Goal: Answer question/provide support: Share knowledge or assist other users

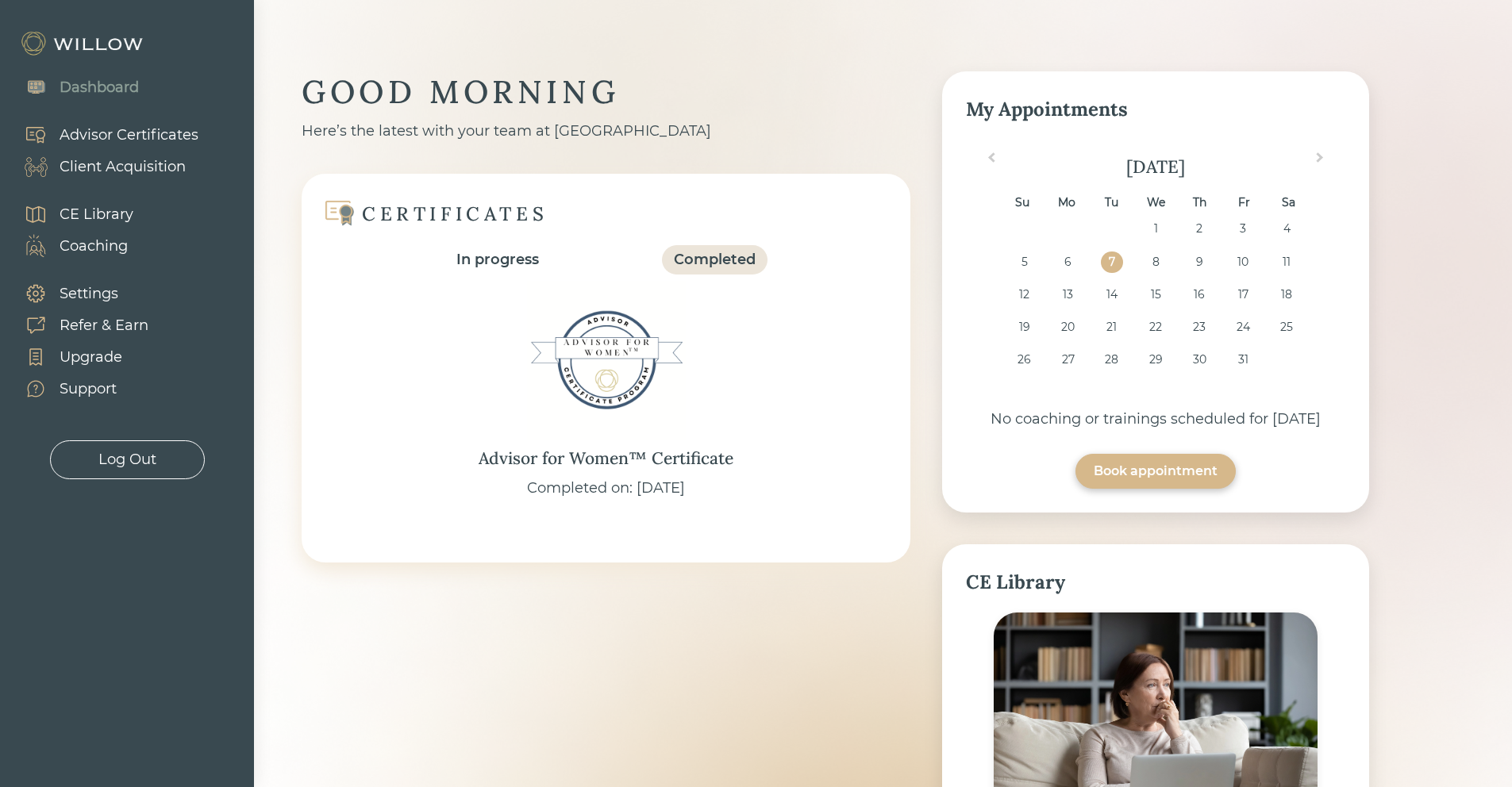
click at [100, 163] on div "Client Acquisition" at bounding box center [122, 167] width 127 height 21
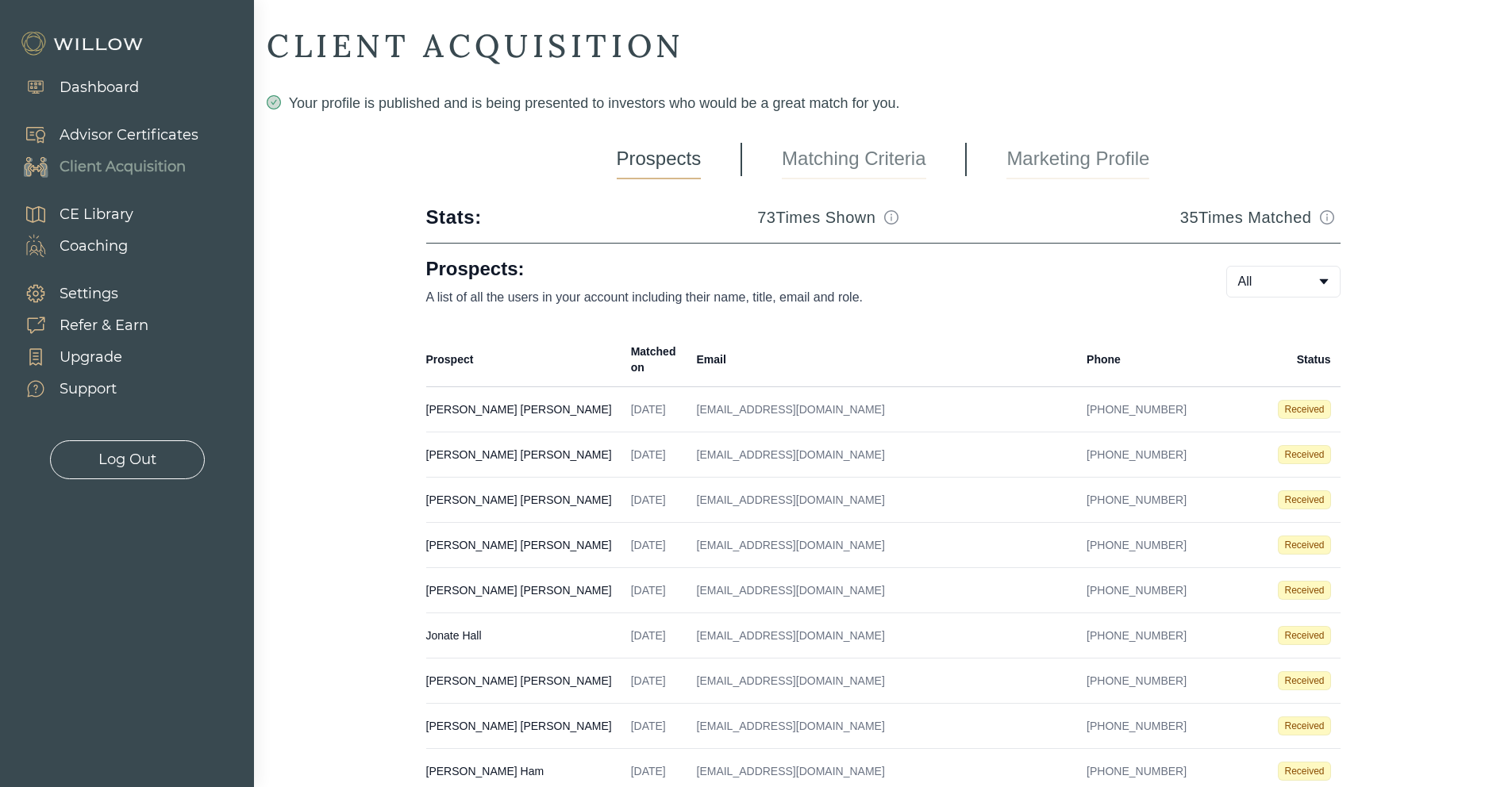
click at [584, 403] on td "[PERSON_NAME] Created on [DATE] Email [EMAIL_ADDRESS][DOMAIN_NAME] Phone [PHONE…" at bounding box center [524, 409] width 196 height 45
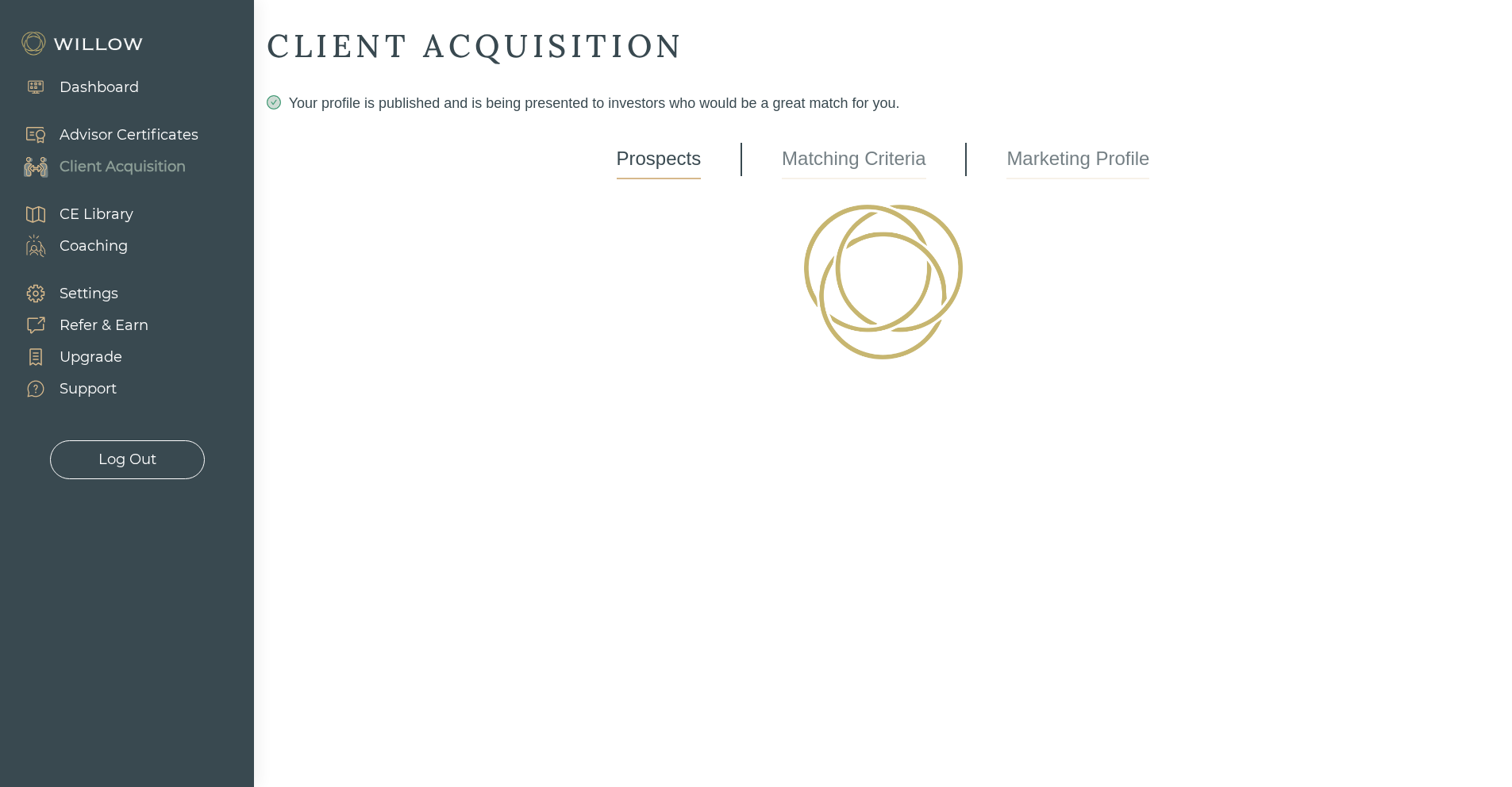
select select "3"
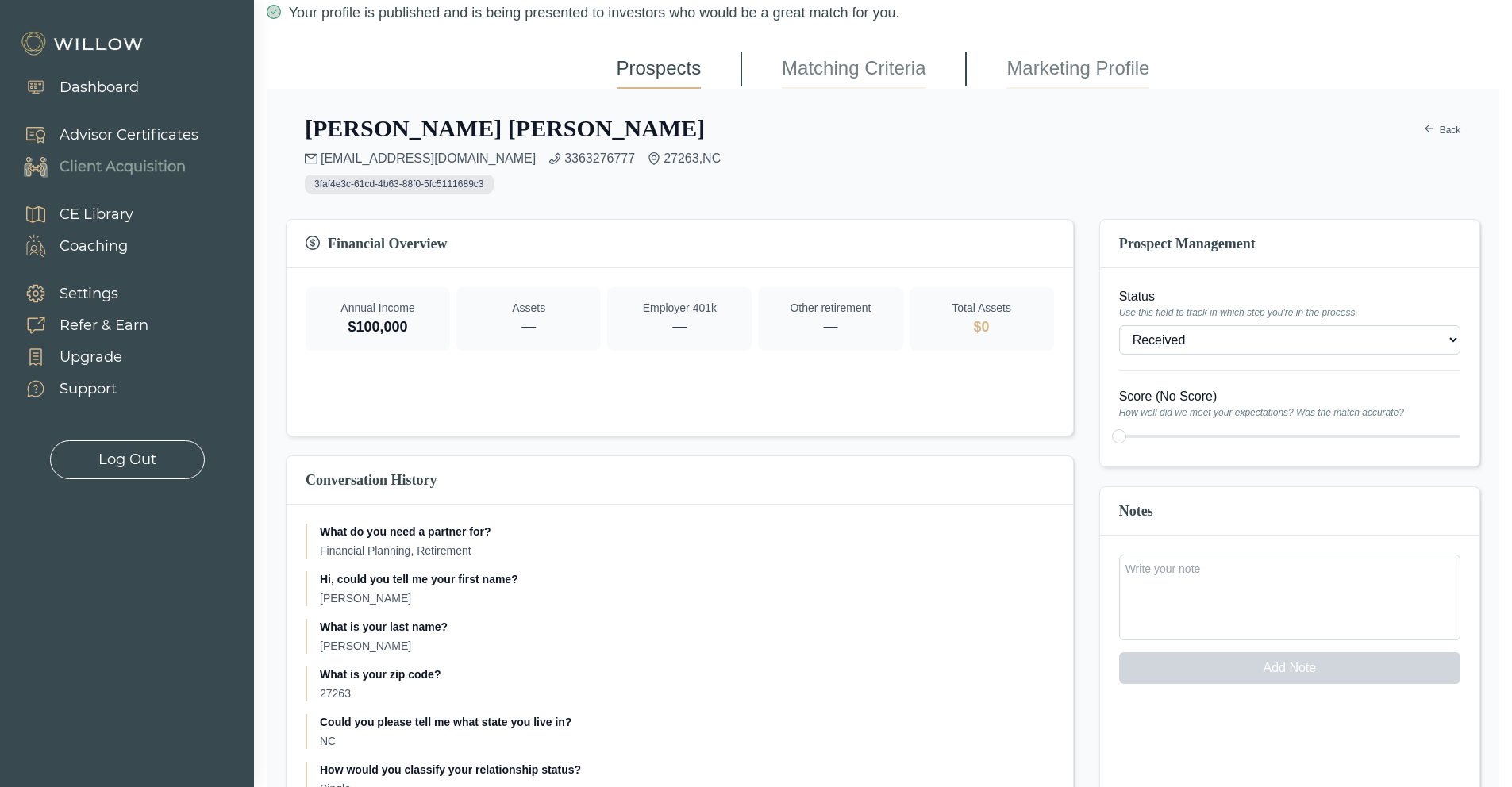
scroll to position [87, 0]
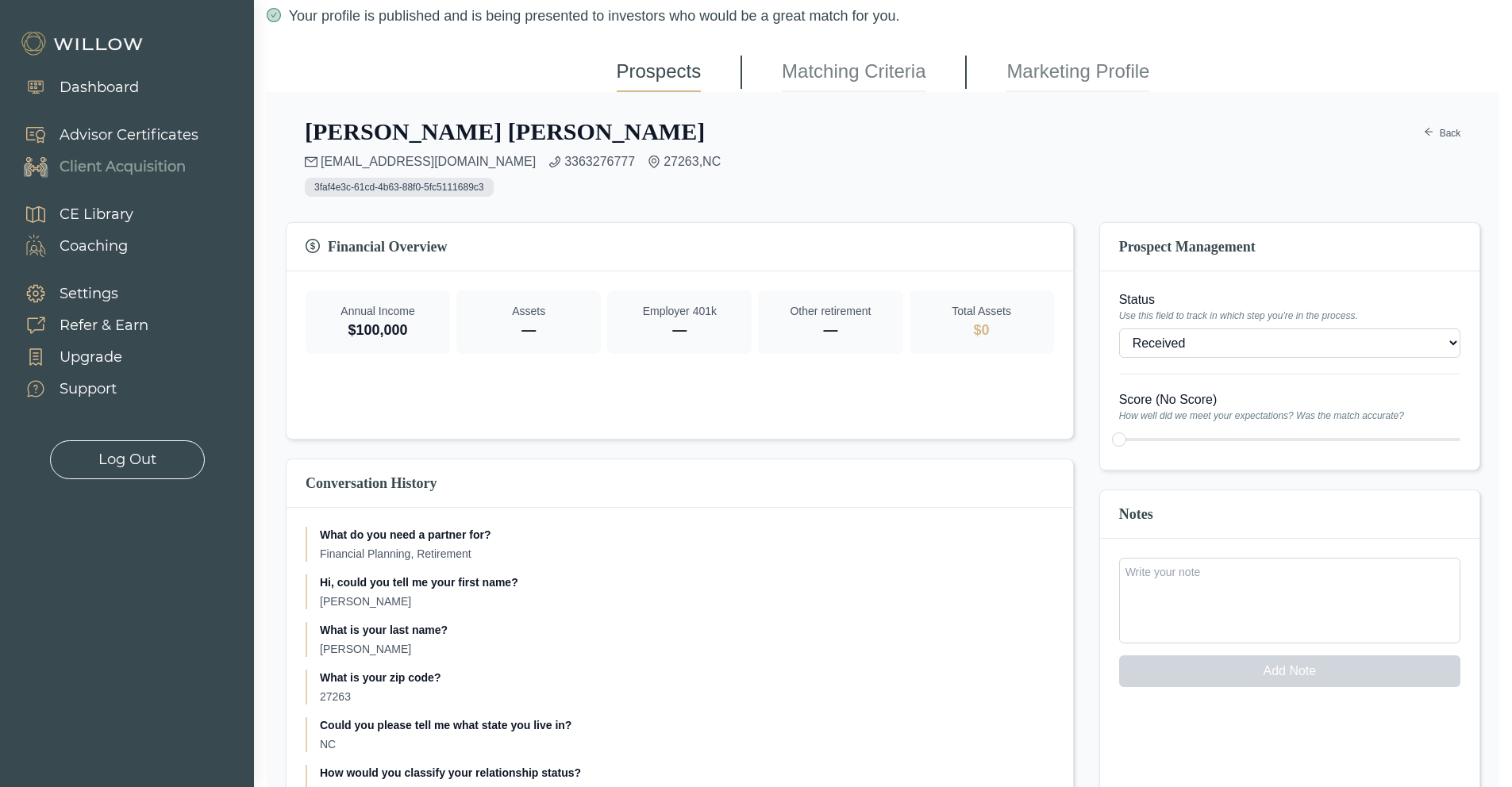
click at [1203, 614] on textarea at bounding box center [1289, 601] width 341 height 85
click at [1217, 339] on select "- Won (Matched) Received Bad lead Not ready to move forward No response receive…" at bounding box center [1289, 343] width 341 height 30
click at [1119, 329] on select "- Won (Matched) Received Bad lead Not ready to move forward No response receive…" at bounding box center [1289, 343] width 341 height 30
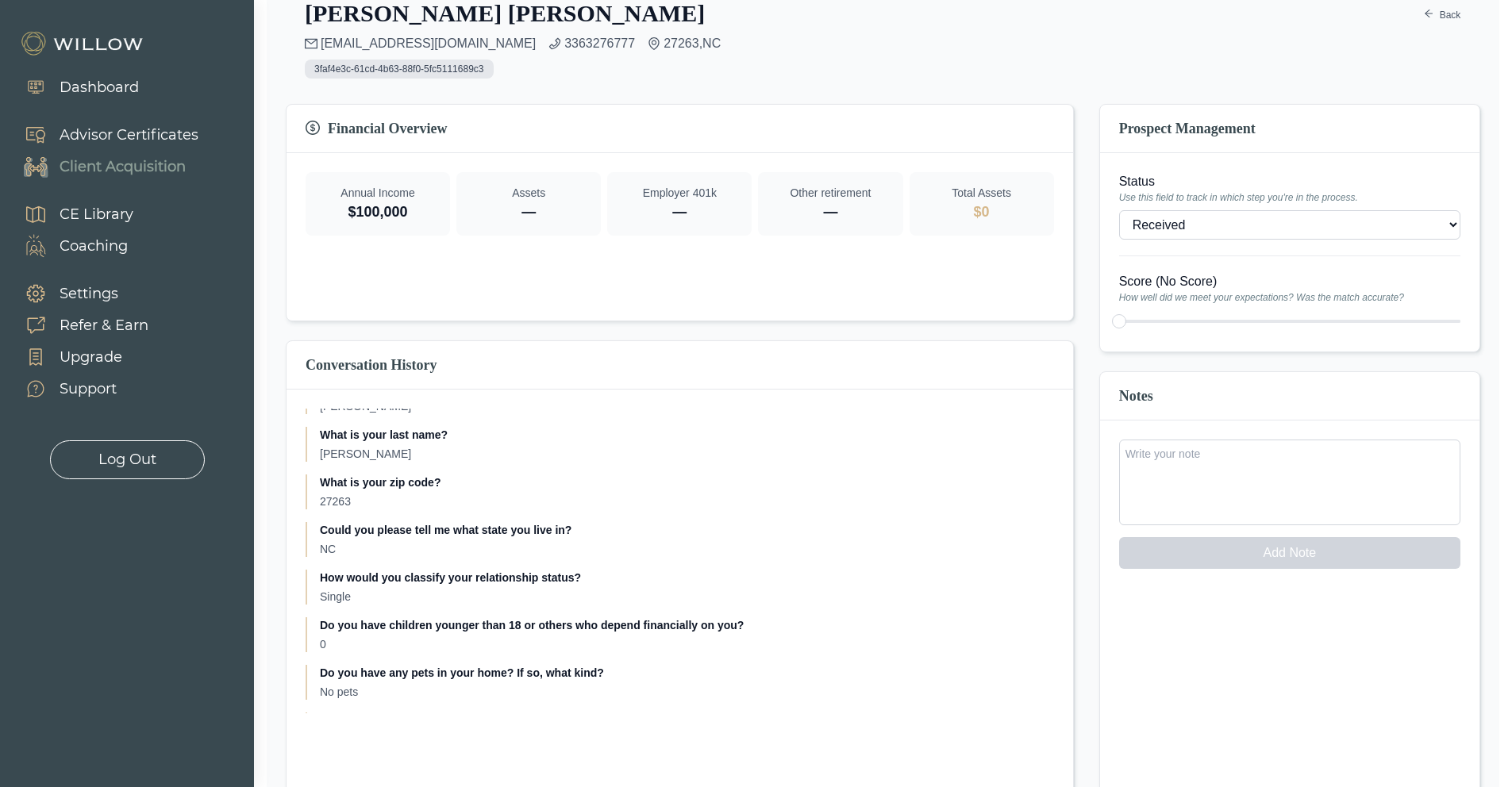
scroll to position [0, 0]
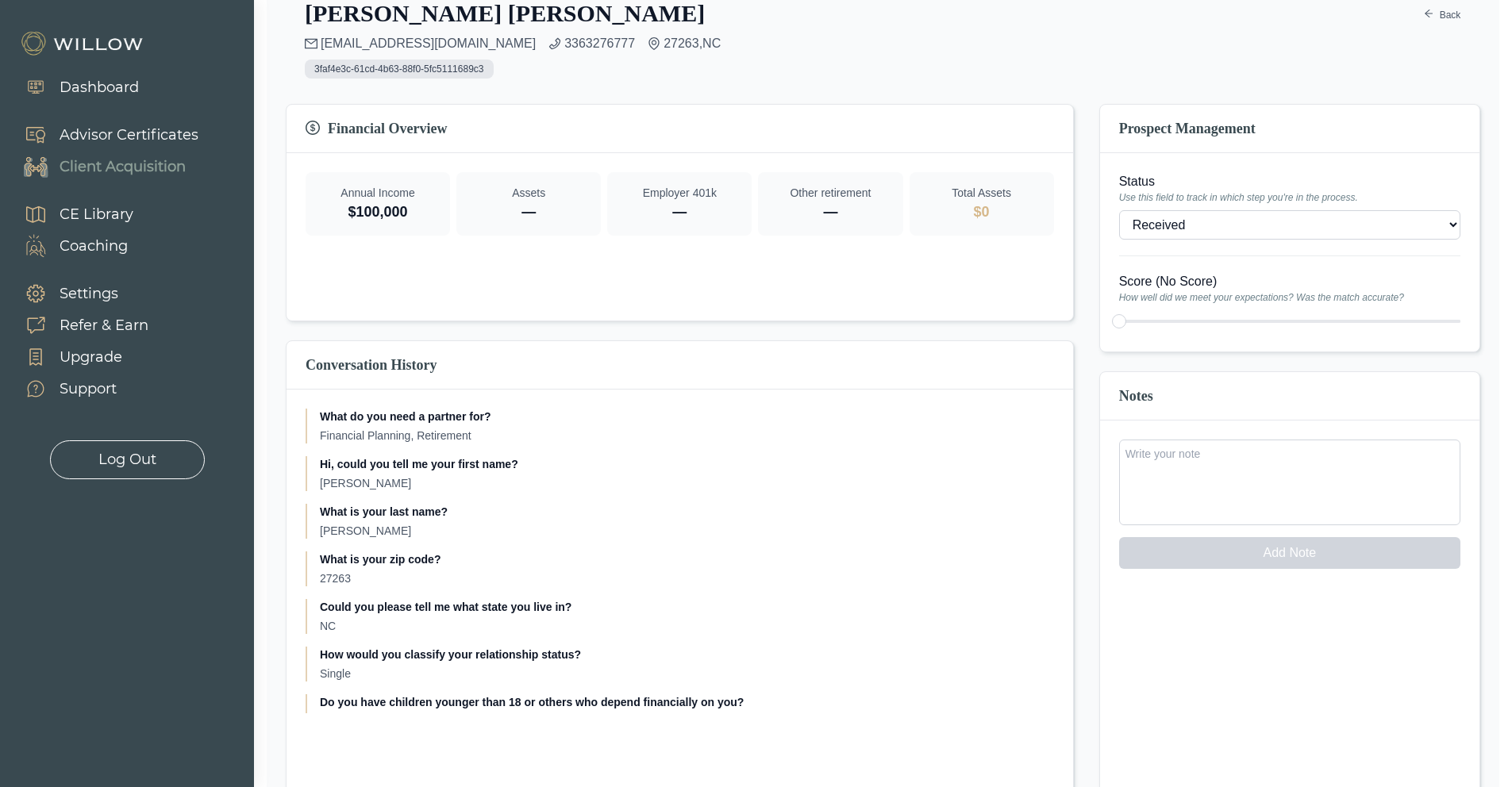
drag, startPoint x: 386, startPoint y: 366, endPoint x: 535, endPoint y: 406, distance: 154.3
click at [387, 366] on h3 "Conversation History" at bounding box center [680, 365] width 749 height 22
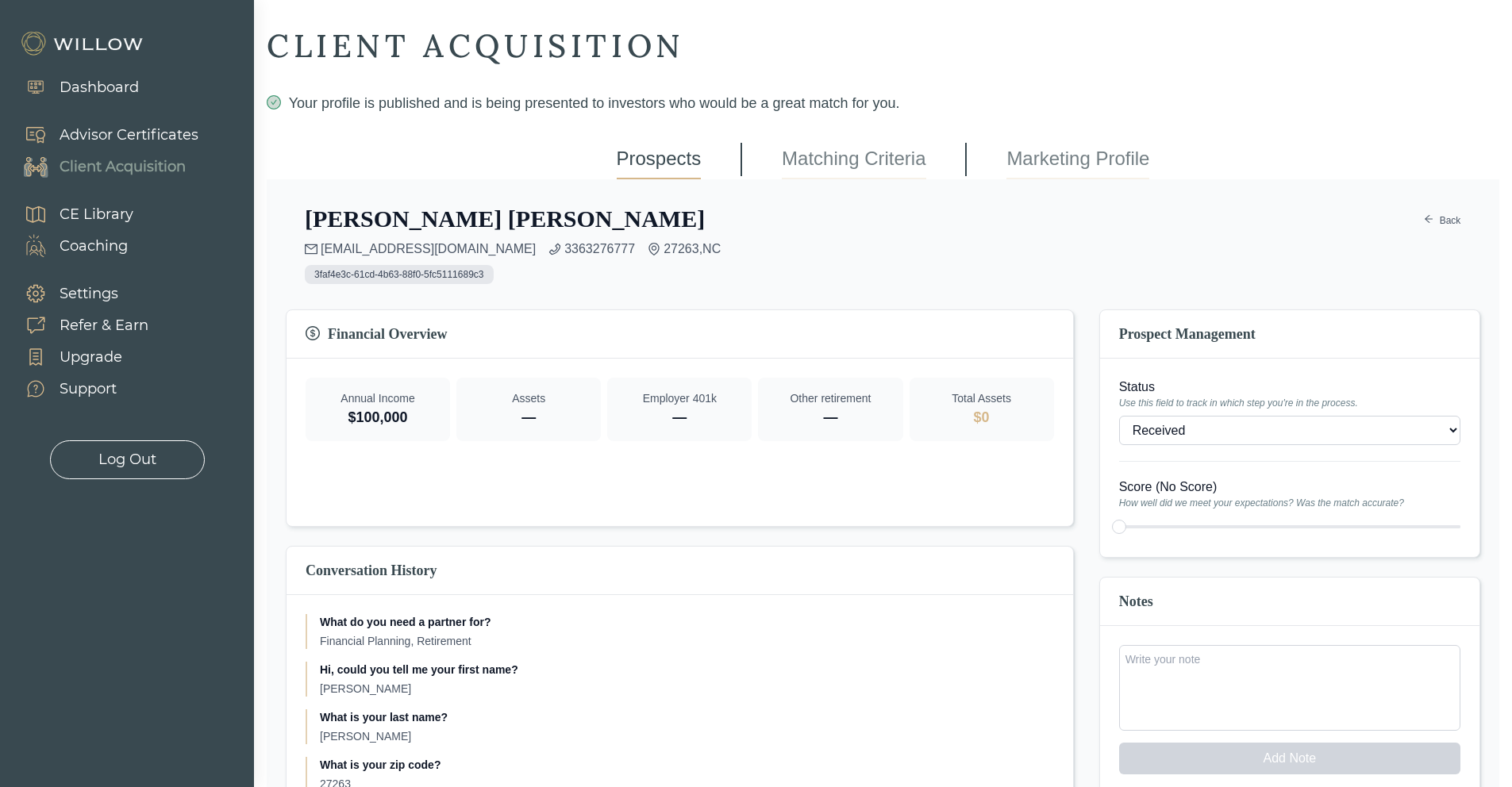
click at [434, 273] on span "3faf4e3c-61cd-4b63-88f0-5fc5111689c3" at bounding box center [399, 274] width 189 height 19
click at [406, 249] on link "[EMAIL_ADDRESS][DOMAIN_NAME]" at bounding box center [428, 249] width 215 height 19
click at [1427, 219] on icon "arrow-left" at bounding box center [1429, 219] width 8 height 8
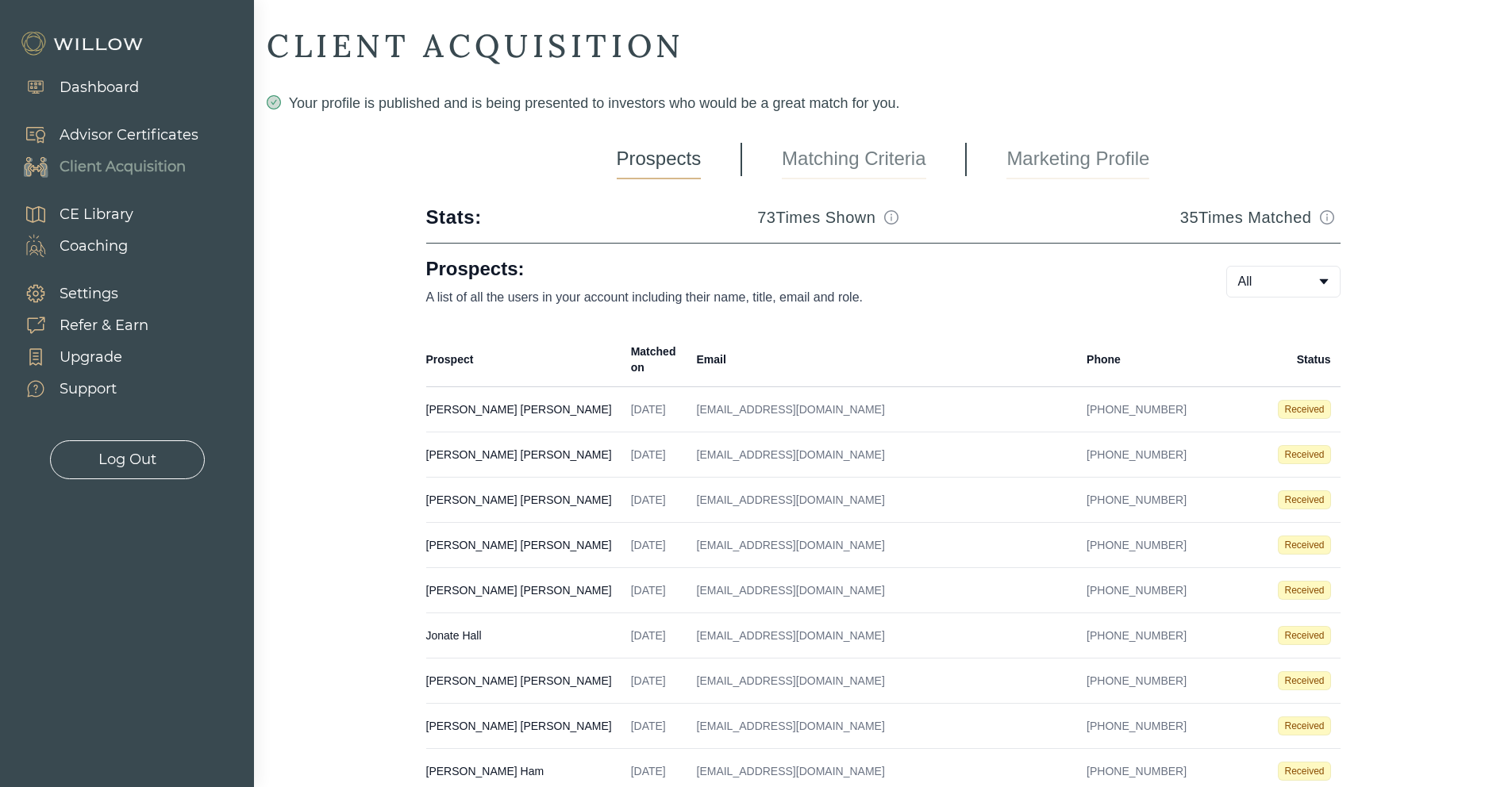
click at [823, 163] on link "Matching Criteria" at bounding box center [854, 159] width 144 height 39
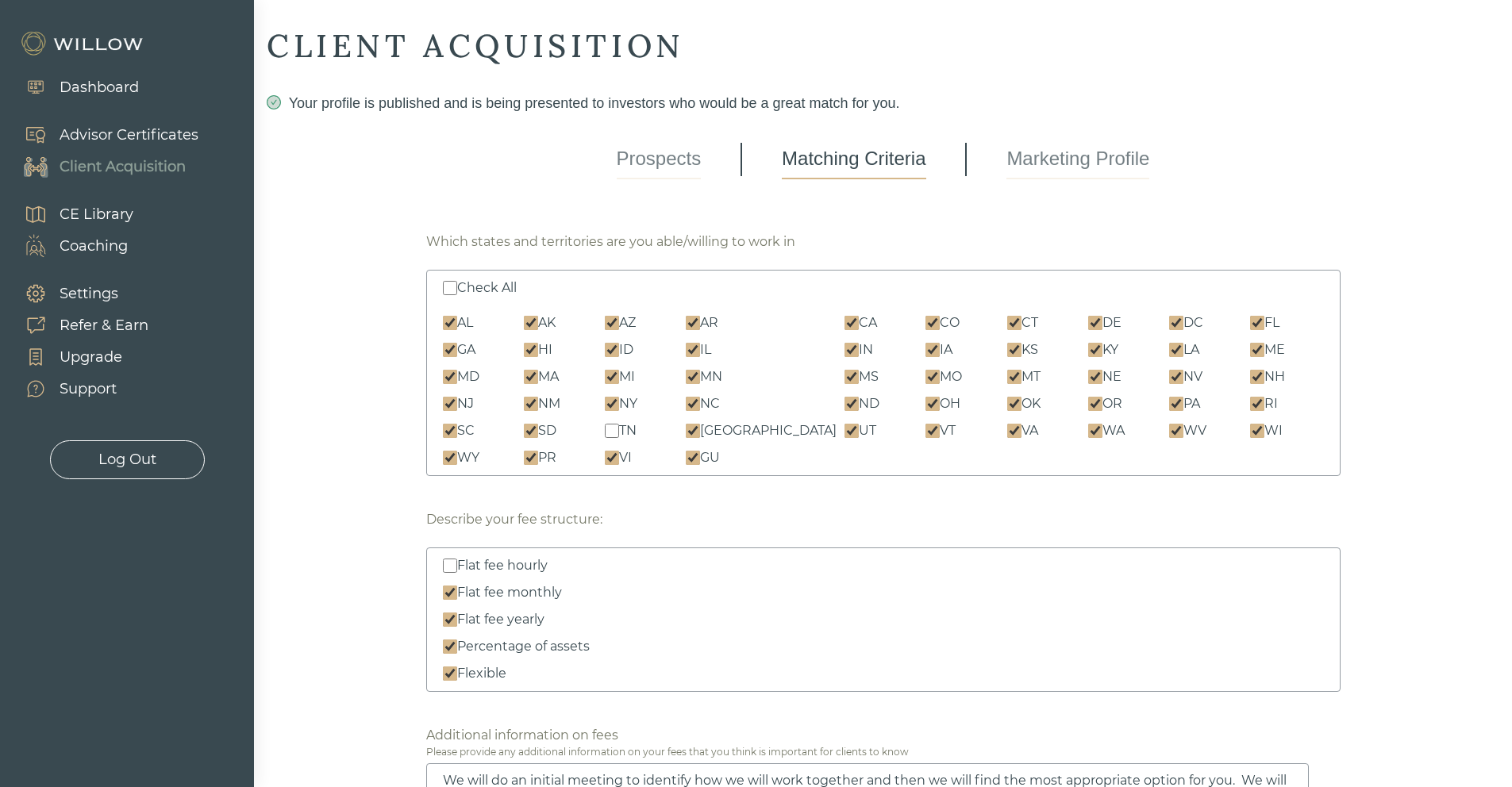
drag, startPoint x: 660, startPoint y: 165, endPoint x: 668, endPoint y: 164, distance: 8.1
click at [660, 165] on link "Prospects" at bounding box center [659, 159] width 85 height 39
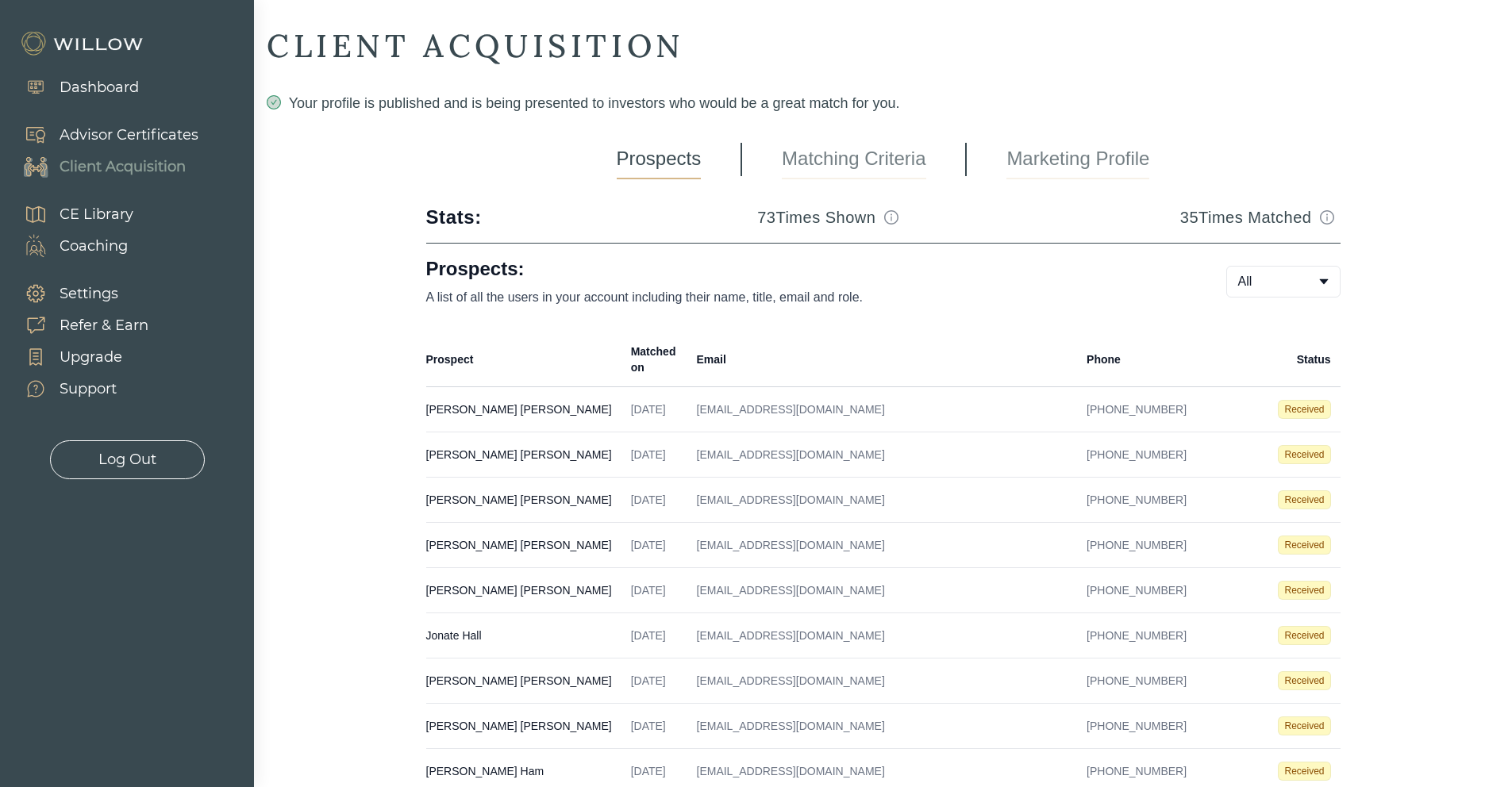
click at [541, 389] on td "[PERSON_NAME] Created on [DATE] Email [EMAIL_ADDRESS][DOMAIN_NAME] Phone [PHONE…" at bounding box center [524, 409] width 196 height 45
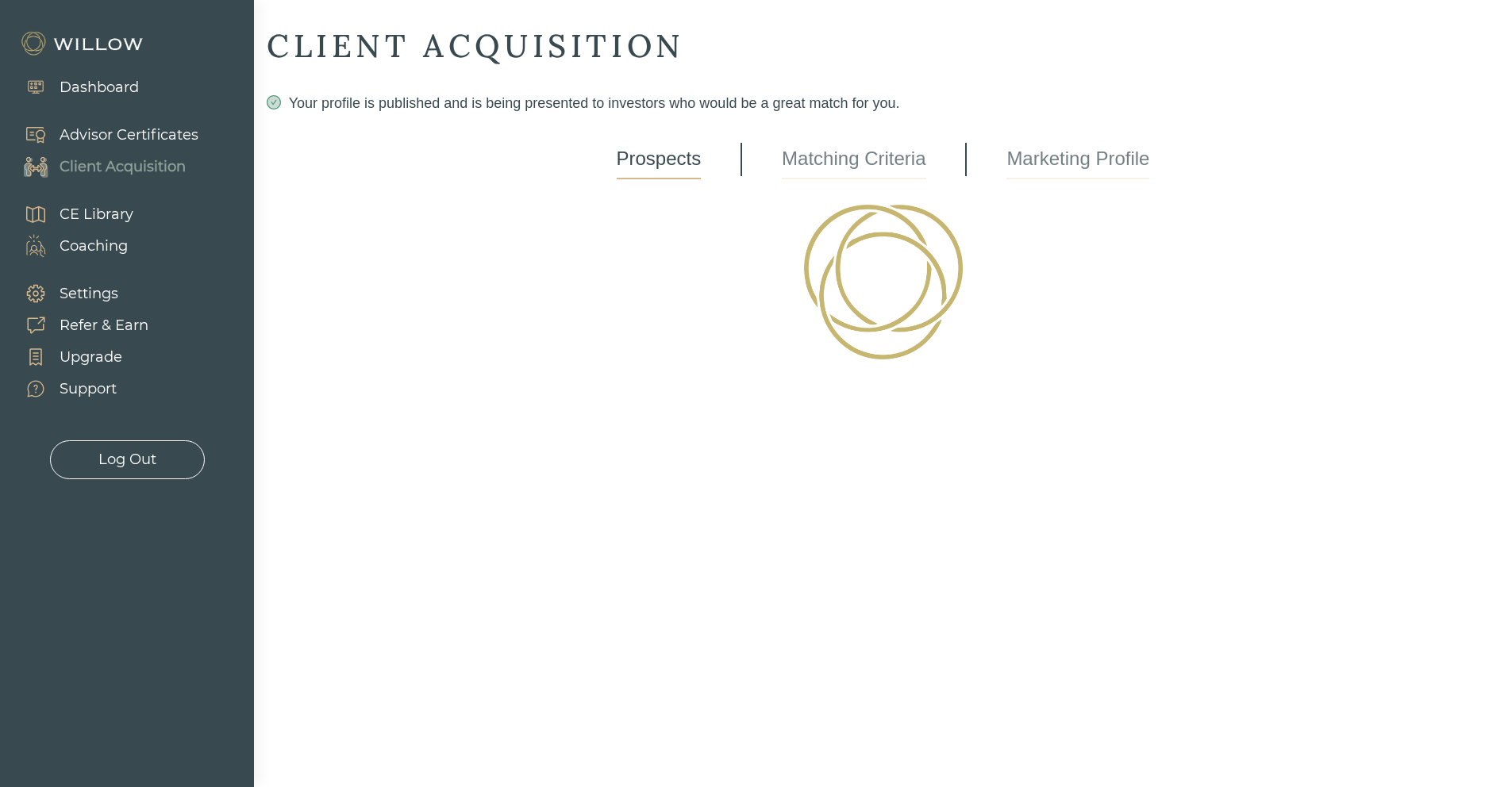
select select "3"
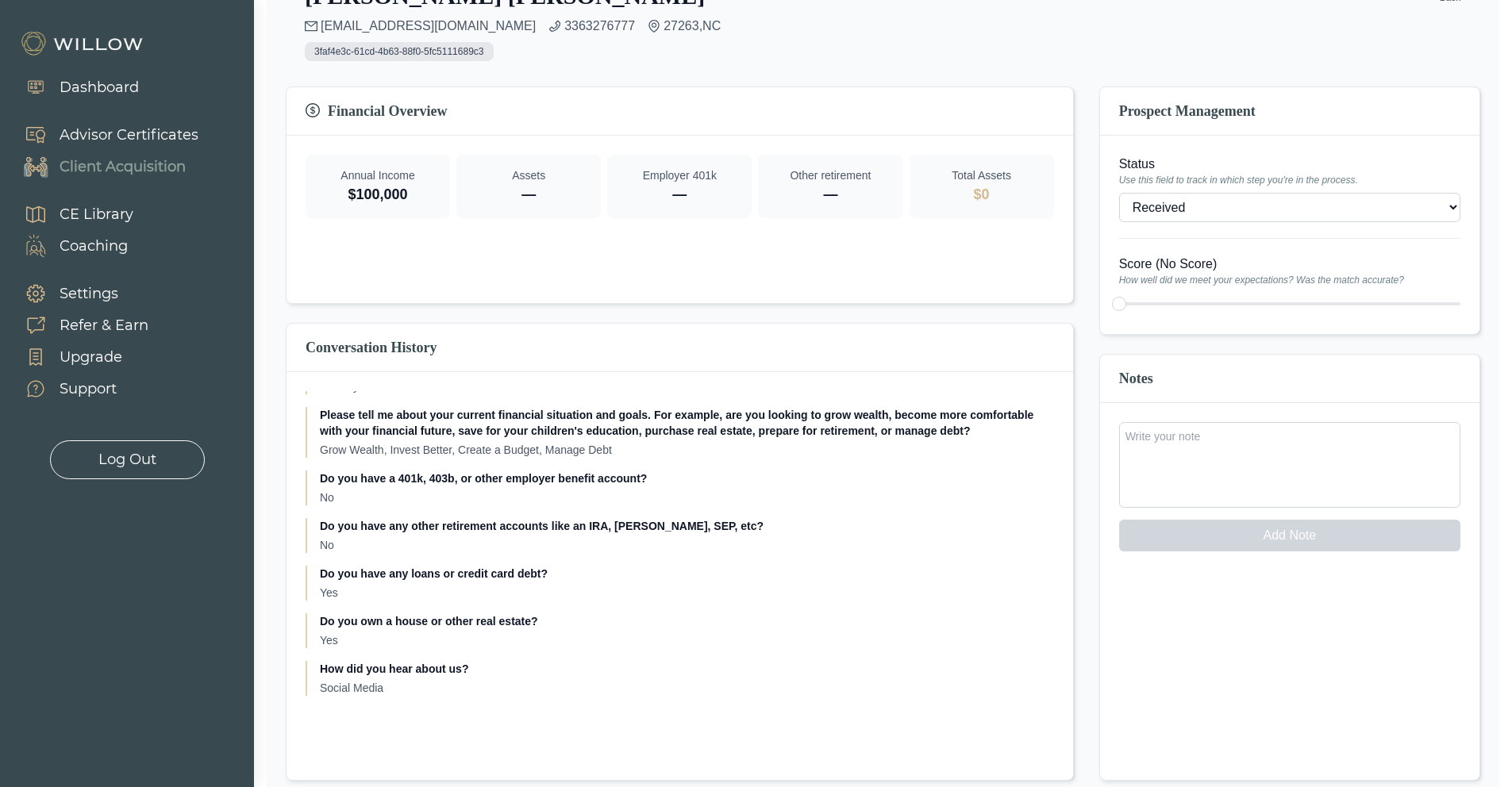
scroll to position [392, 0]
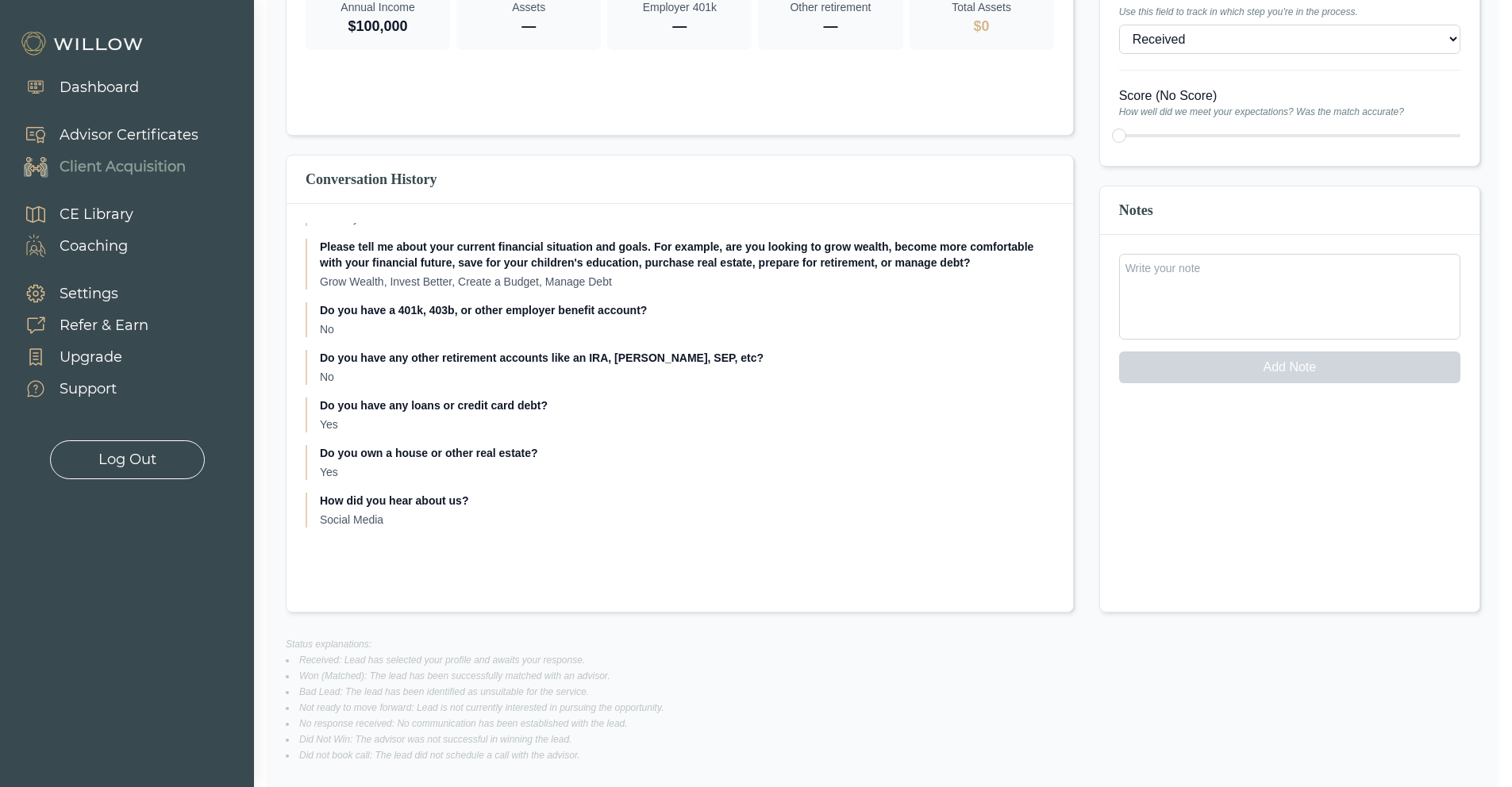
click at [761, 496] on p "How did you hear about us?" at bounding box center [687, 500] width 735 height 16
click at [390, 169] on h3 "Conversation History" at bounding box center [680, 179] width 749 height 22
click at [390, 175] on h3 "Conversation History" at bounding box center [680, 179] width 749 height 22
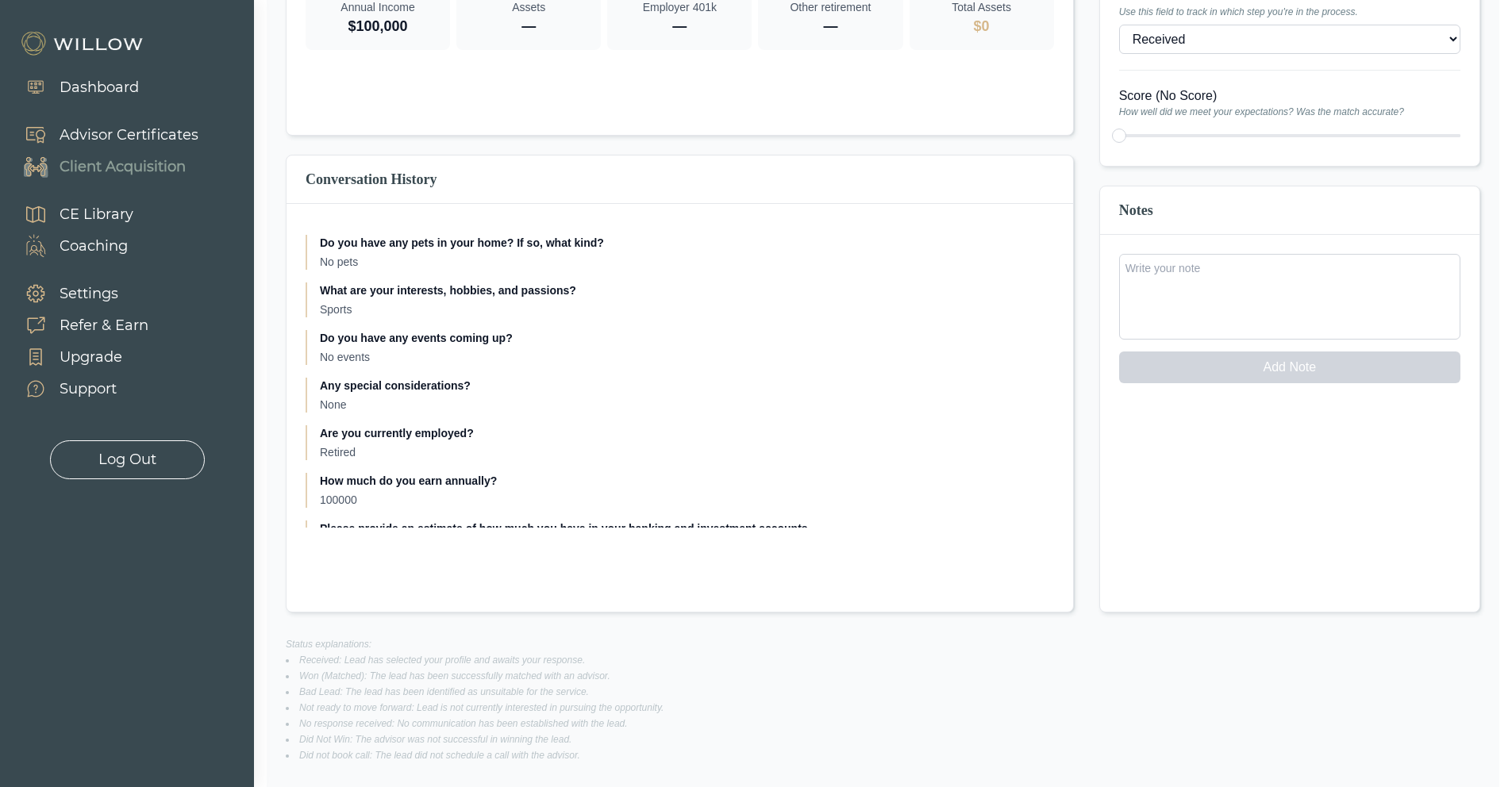
scroll to position [177, 0]
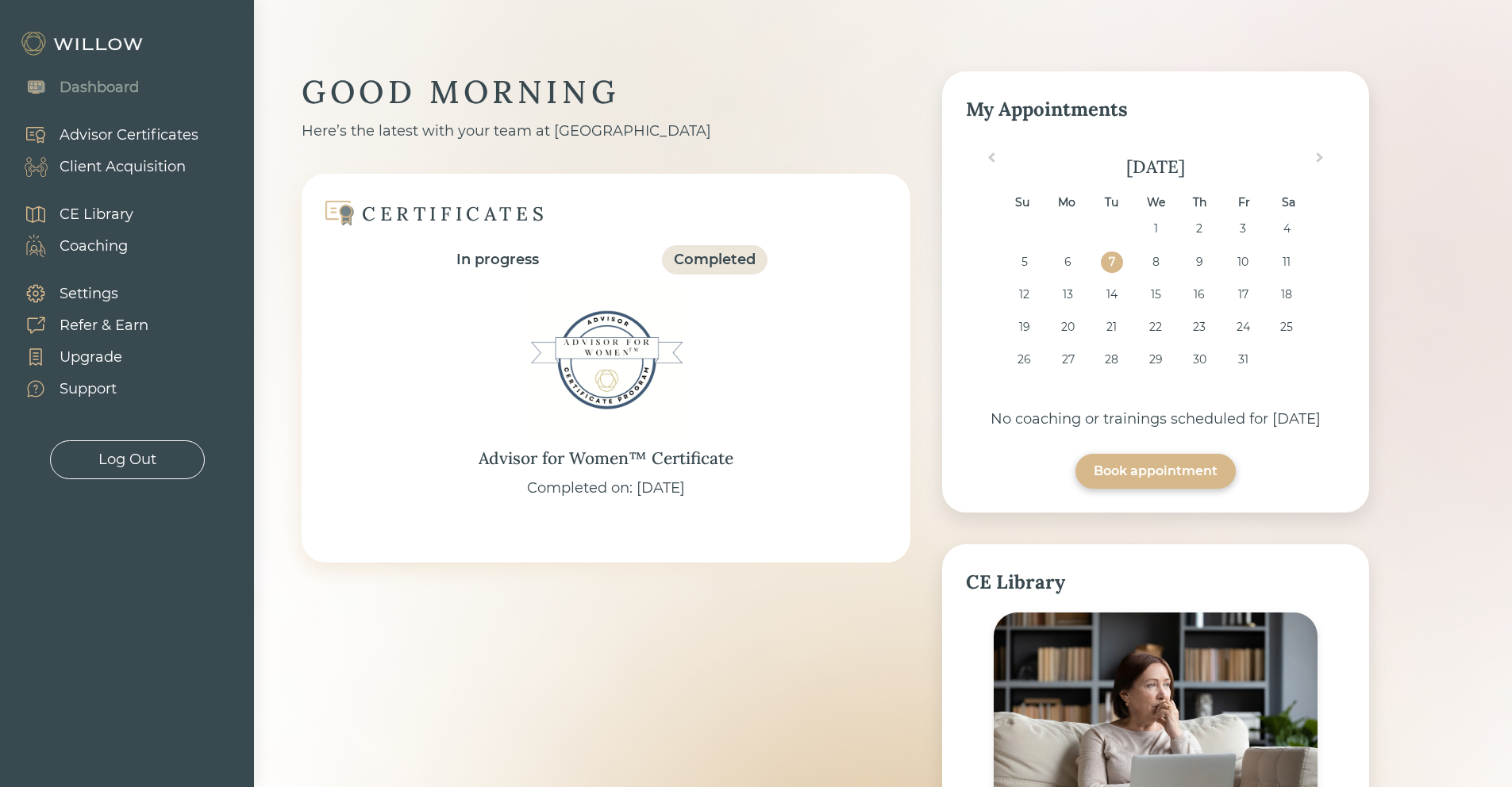
click at [123, 165] on div "Client Acquisition" at bounding box center [122, 167] width 127 height 21
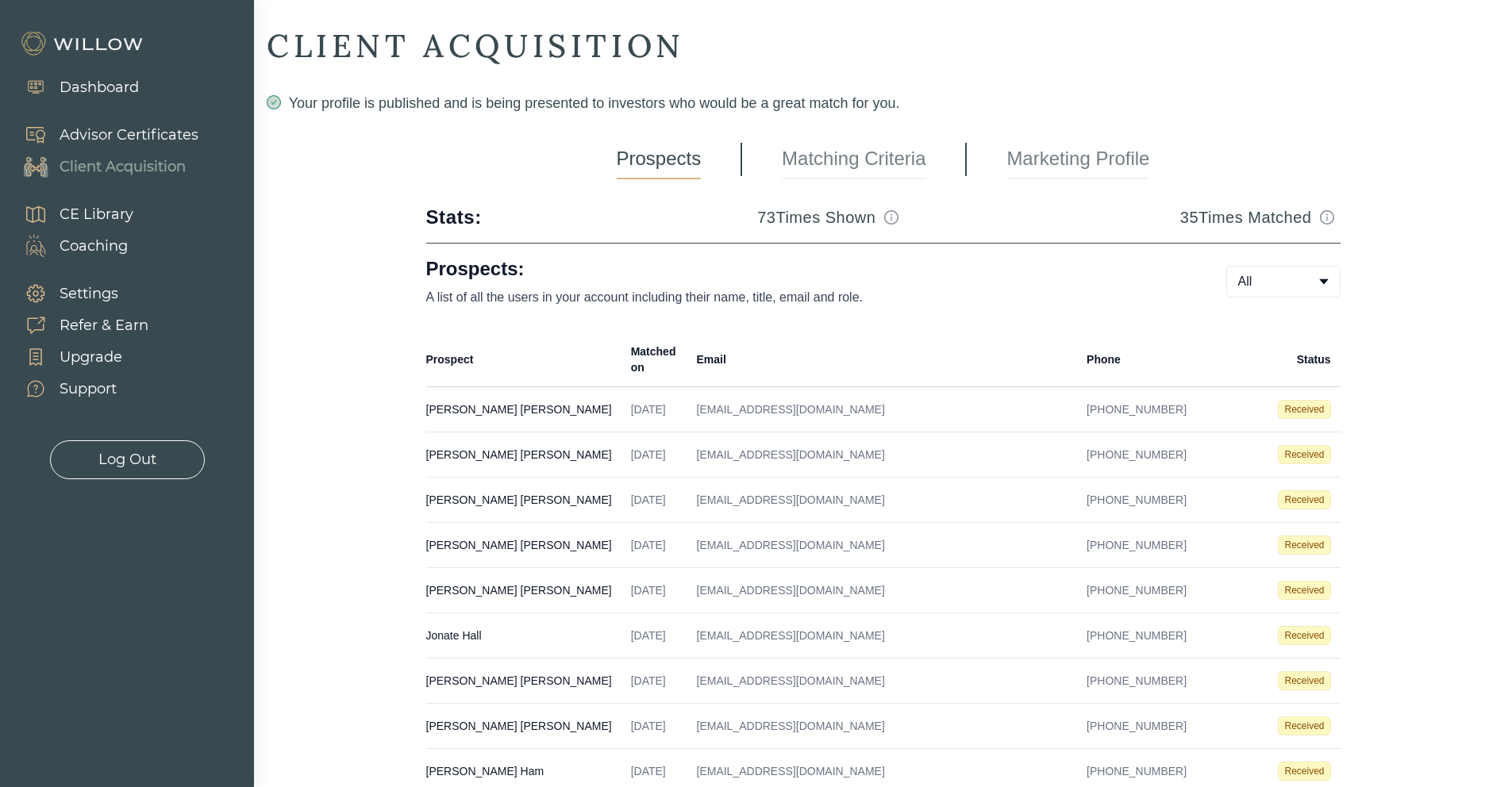
click at [479, 389] on td "[PERSON_NAME] Created on [DATE] Email [EMAIL_ADDRESS][DOMAIN_NAME] Phone [PHONE…" at bounding box center [524, 409] width 196 height 45
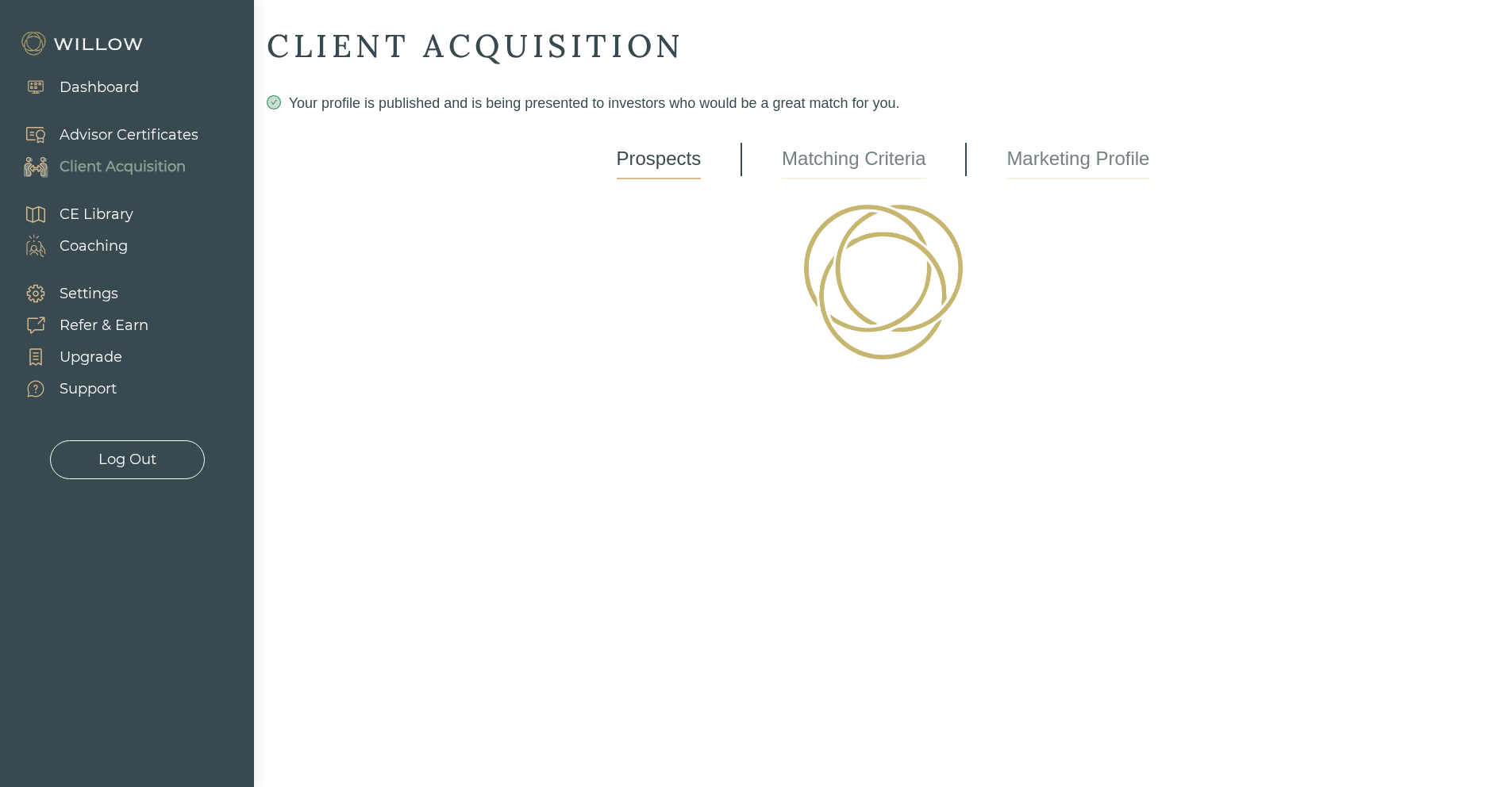
select select "3"
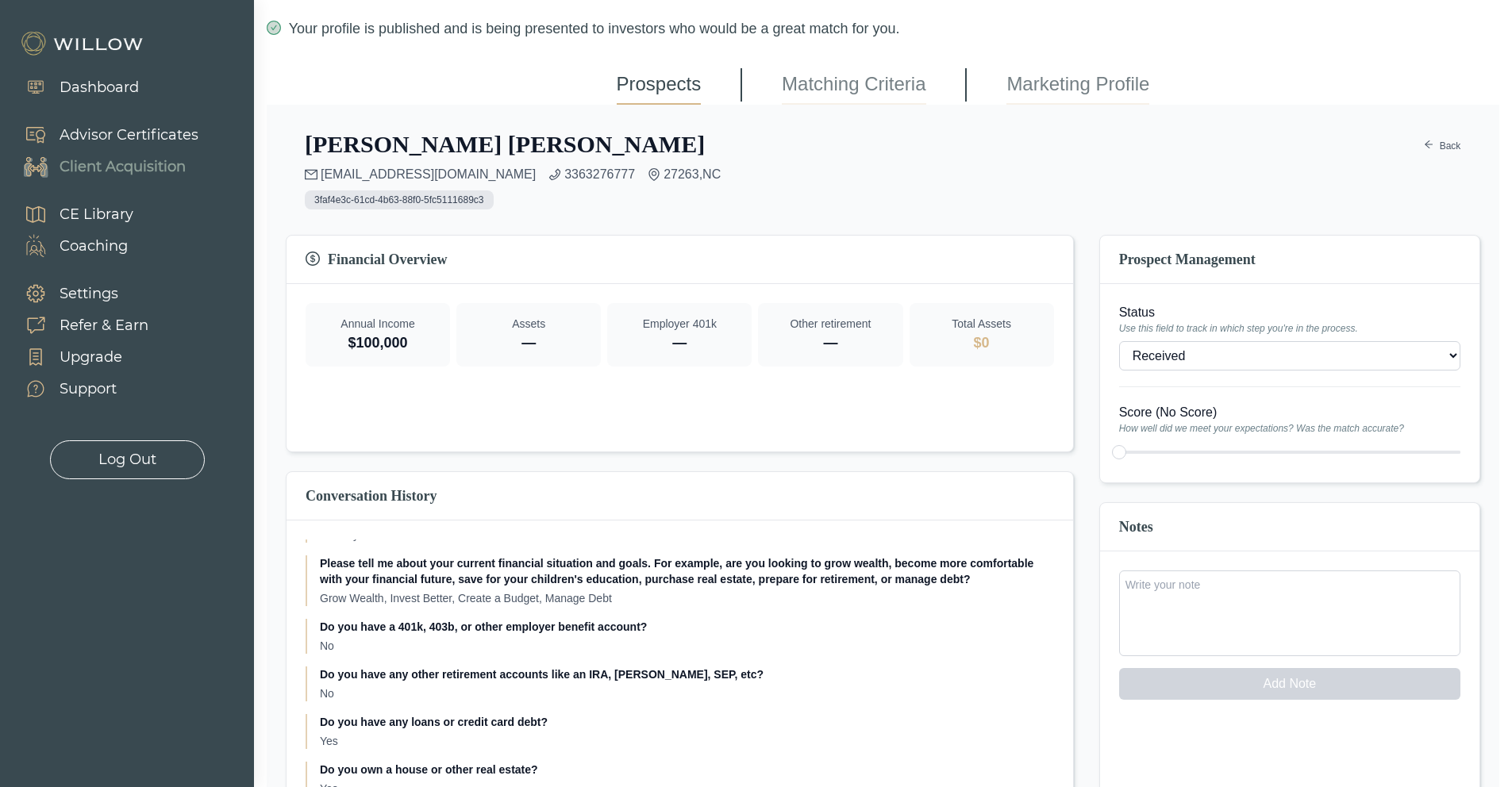
scroll to position [392, 0]
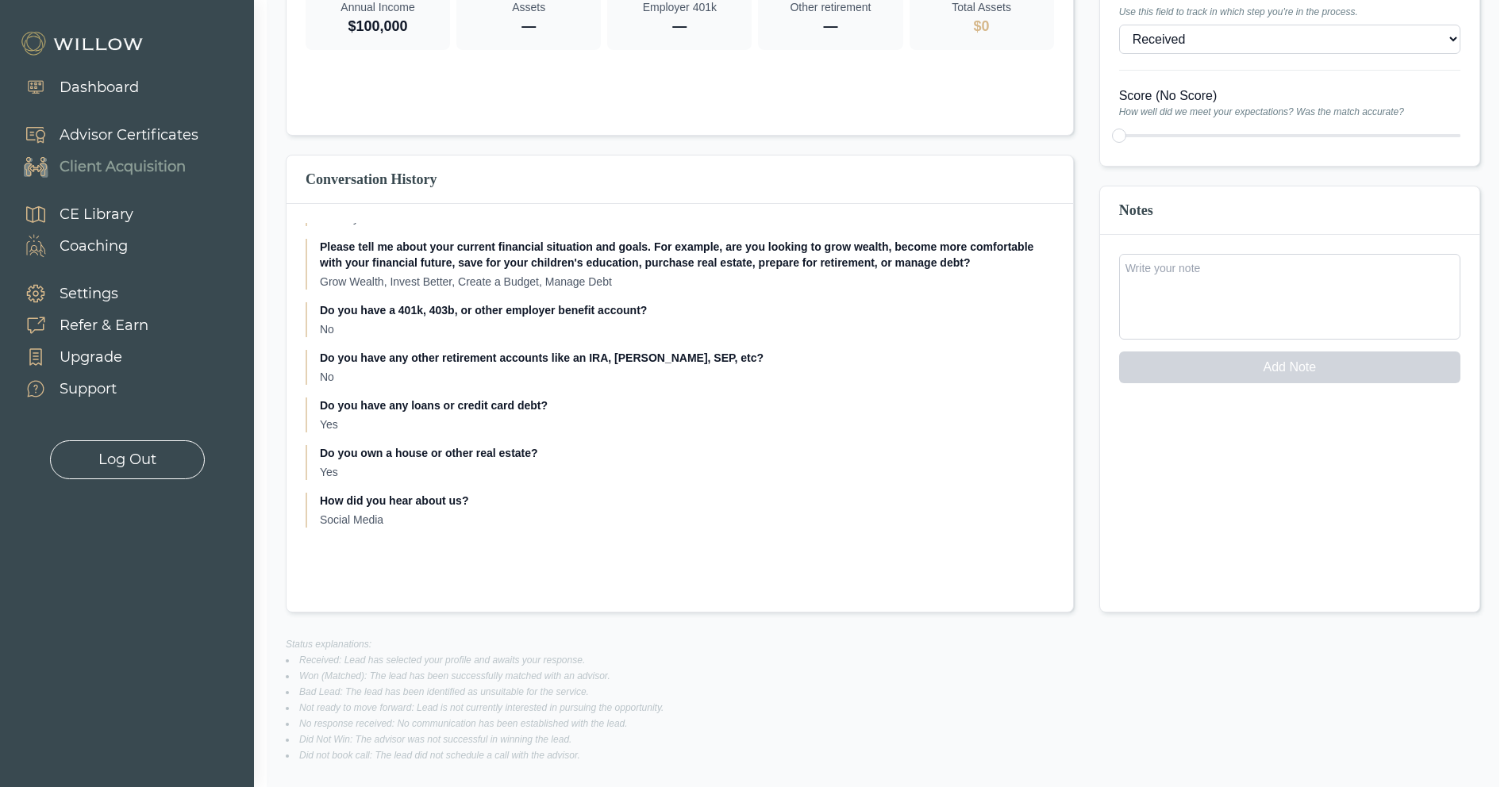
click at [394, 565] on div "Conversation History What do you need a partner for? Financial Planning, Retire…" at bounding box center [680, 384] width 788 height 458
drag, startPoint x: 573, startPoint y: 519, endPoint x: 580, endPoint y: 414, distance: 105.2
click at [576, 507] on div "What do you need a partner for? Financial Planning, Retirement Hi, could you te…" at bounding box center [680, 375] width 786 height 343
drag, startPoint x: 572, startPoint y: 403, endPoint x: 634, endPoint y: 375, distance: 68.0
click at [543, 386] on div "What do you need a partner for? Financial Planning, Retirement Hi, could you te…" at bounding box center [680, 375] width 749 height 305
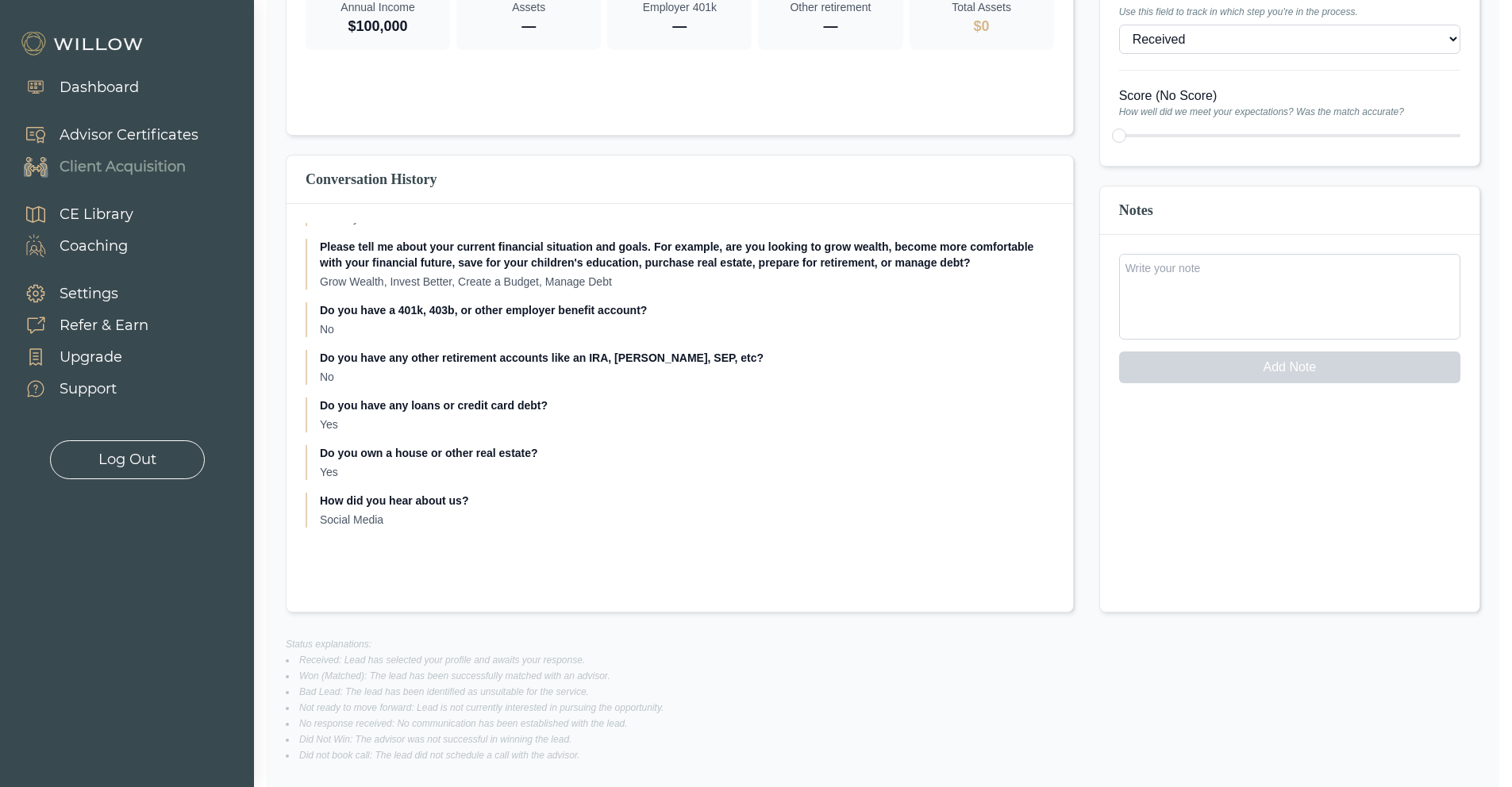
drag, startPoint x: 817, startPoint y: 503, endPoint x: 802, endPoint y: 499, distance: 15.5
click at [804, 500] on p "How did you hear about us?" at bounding box center [687, 500] width 735 height 16
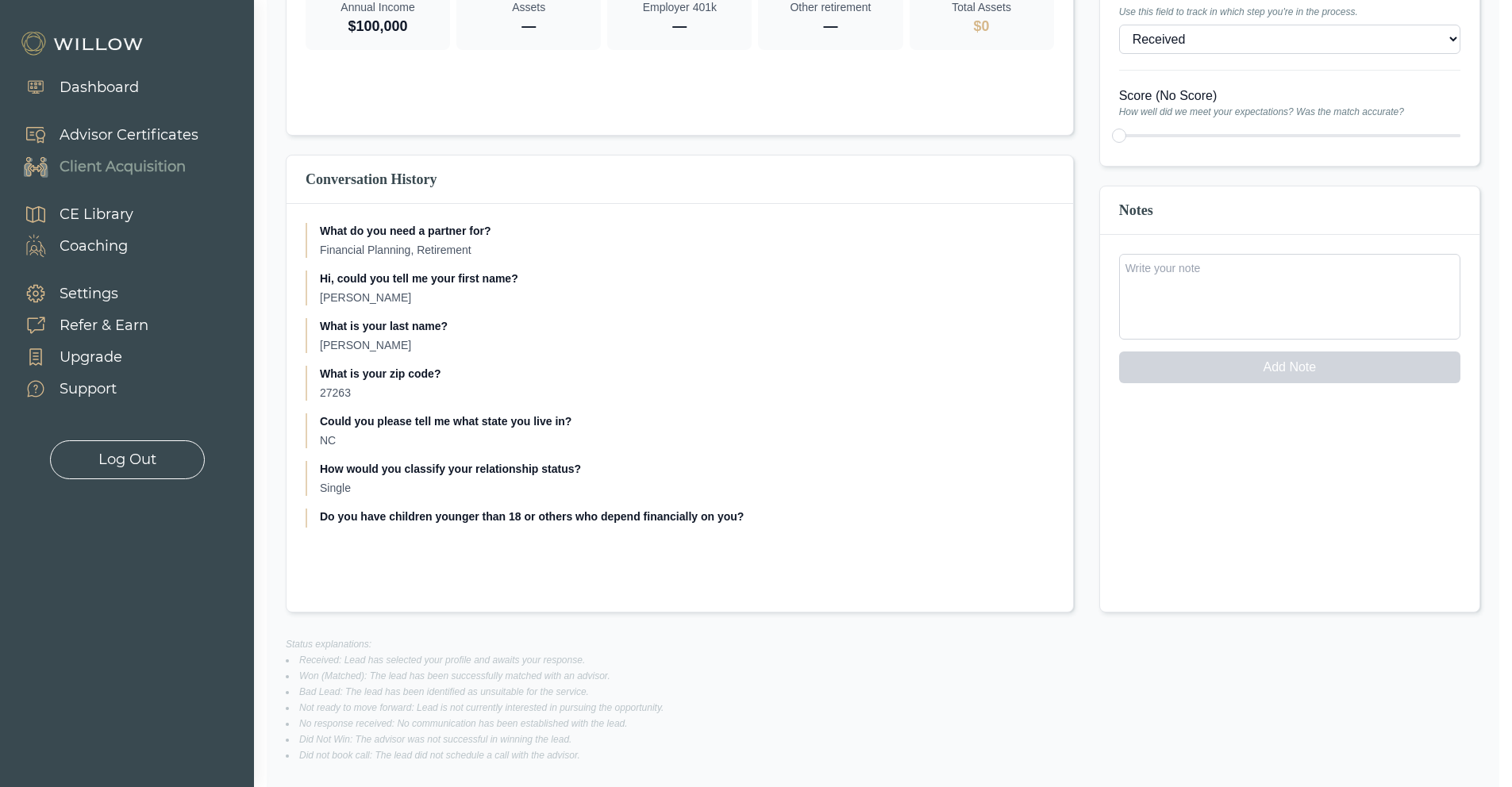
click at [105, 394] on div "Support" at bounding box center [88, 389] width 58 height 21
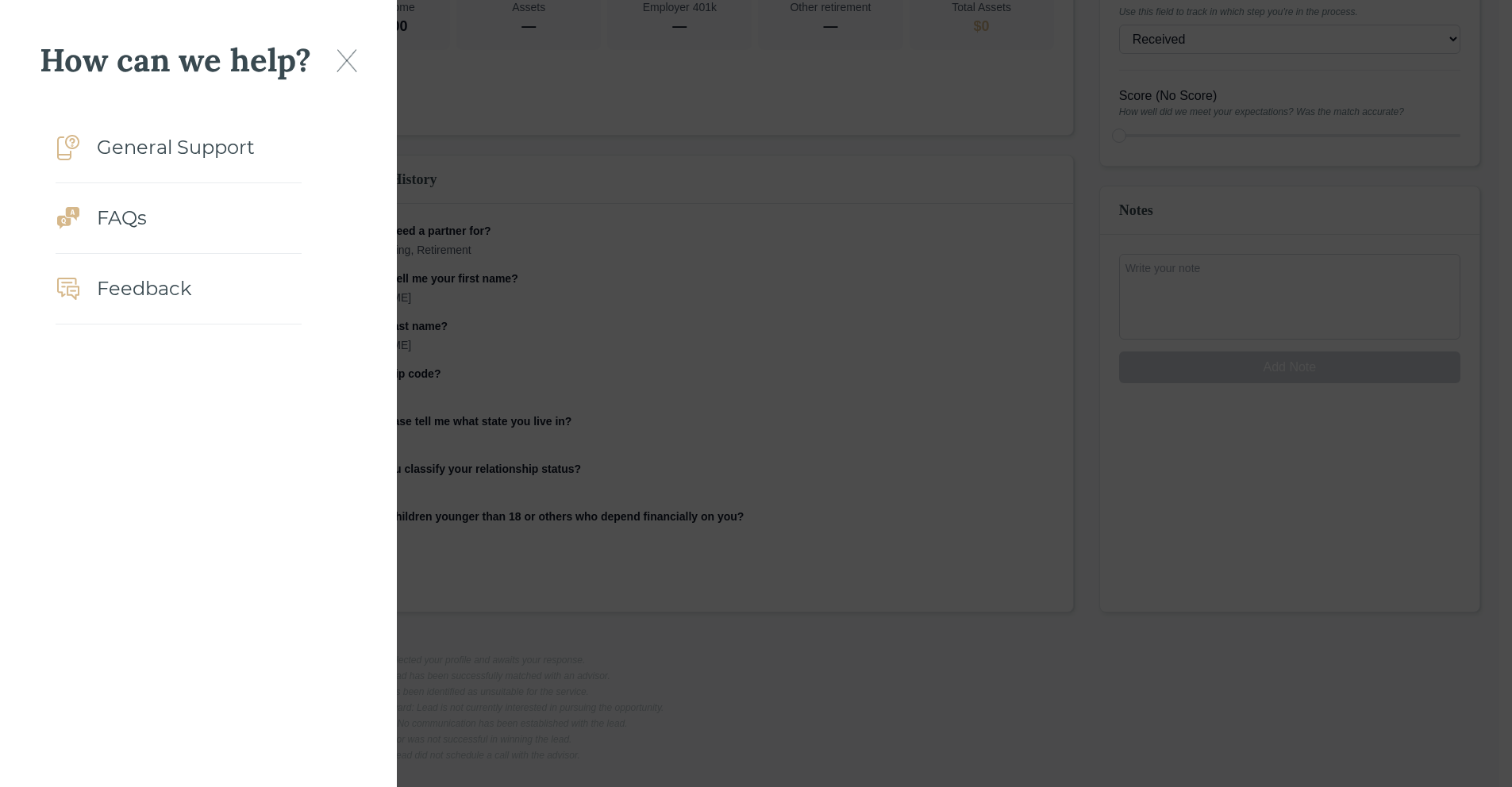
click at [118, 150] on div "General Support" at bounding box center [176, 147] width 158 height 29
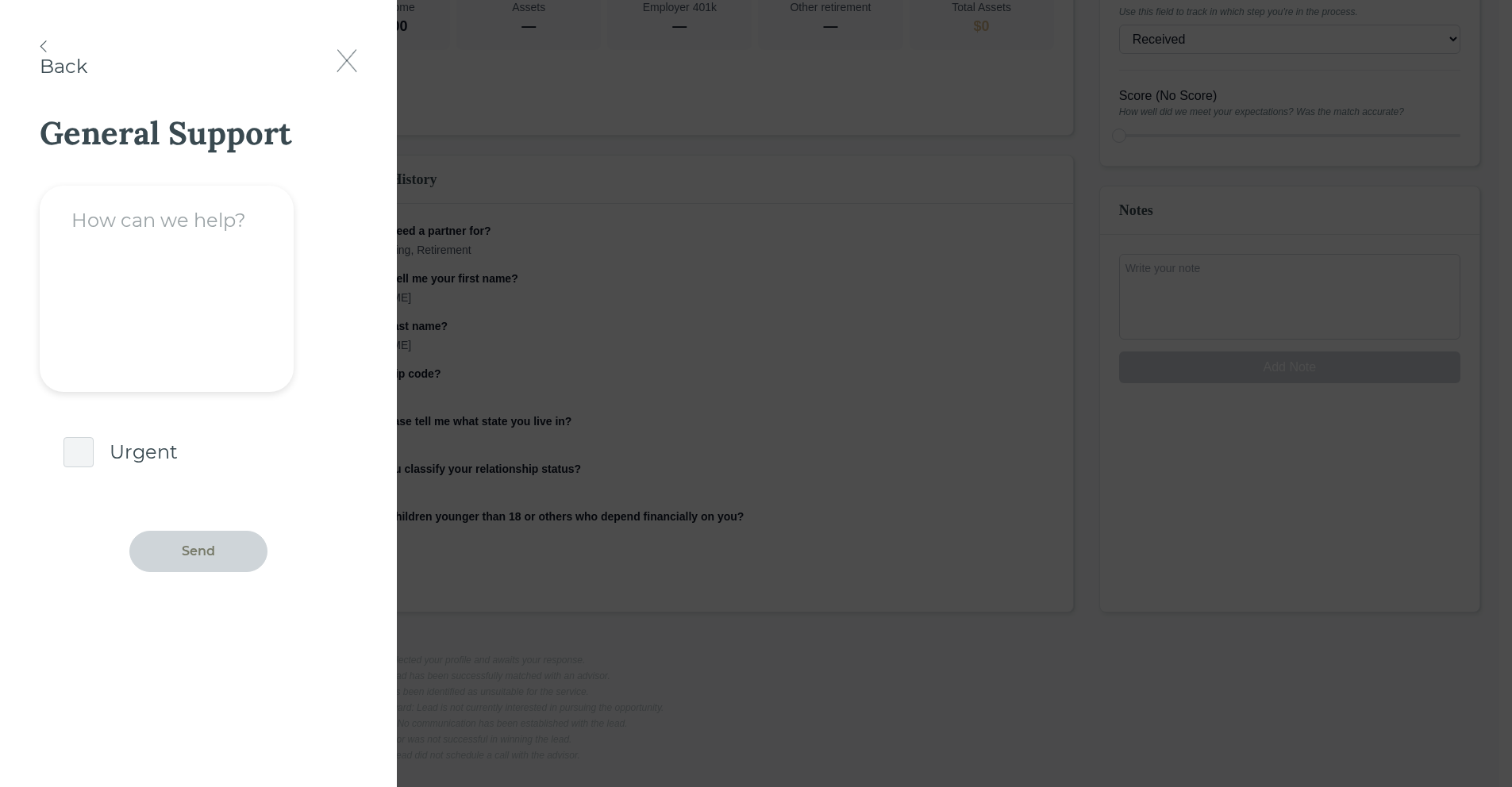
click at [213, 230] on textarea at bounding box center [166, 288] width 254 height 206
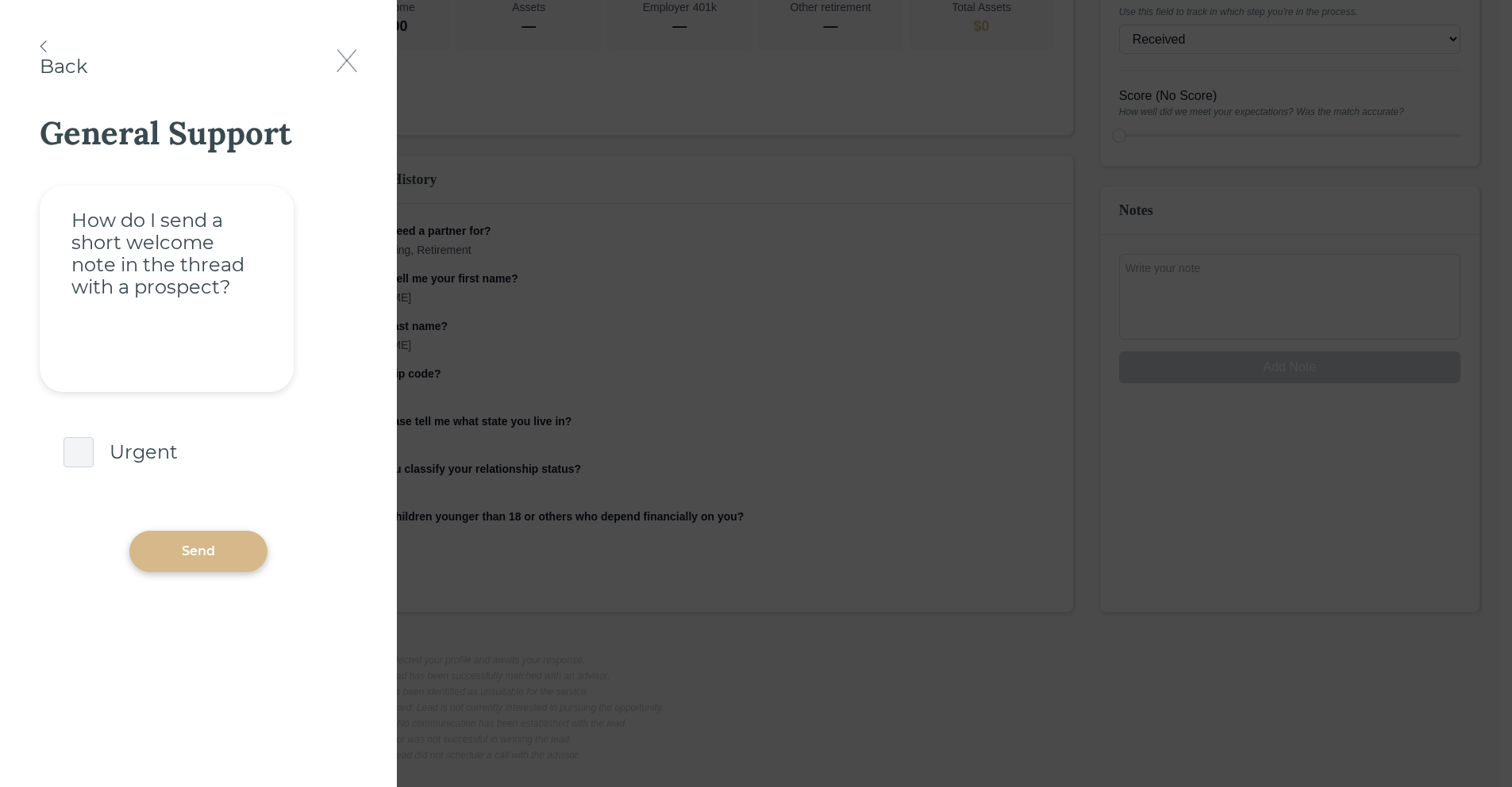
scroll to position [389, 0]
type textarea "How do I send a short welcome note in the thread with a prospect?"
click at [196, 538] on div "Send" at bounding box center [198, 551] width 138 height 41
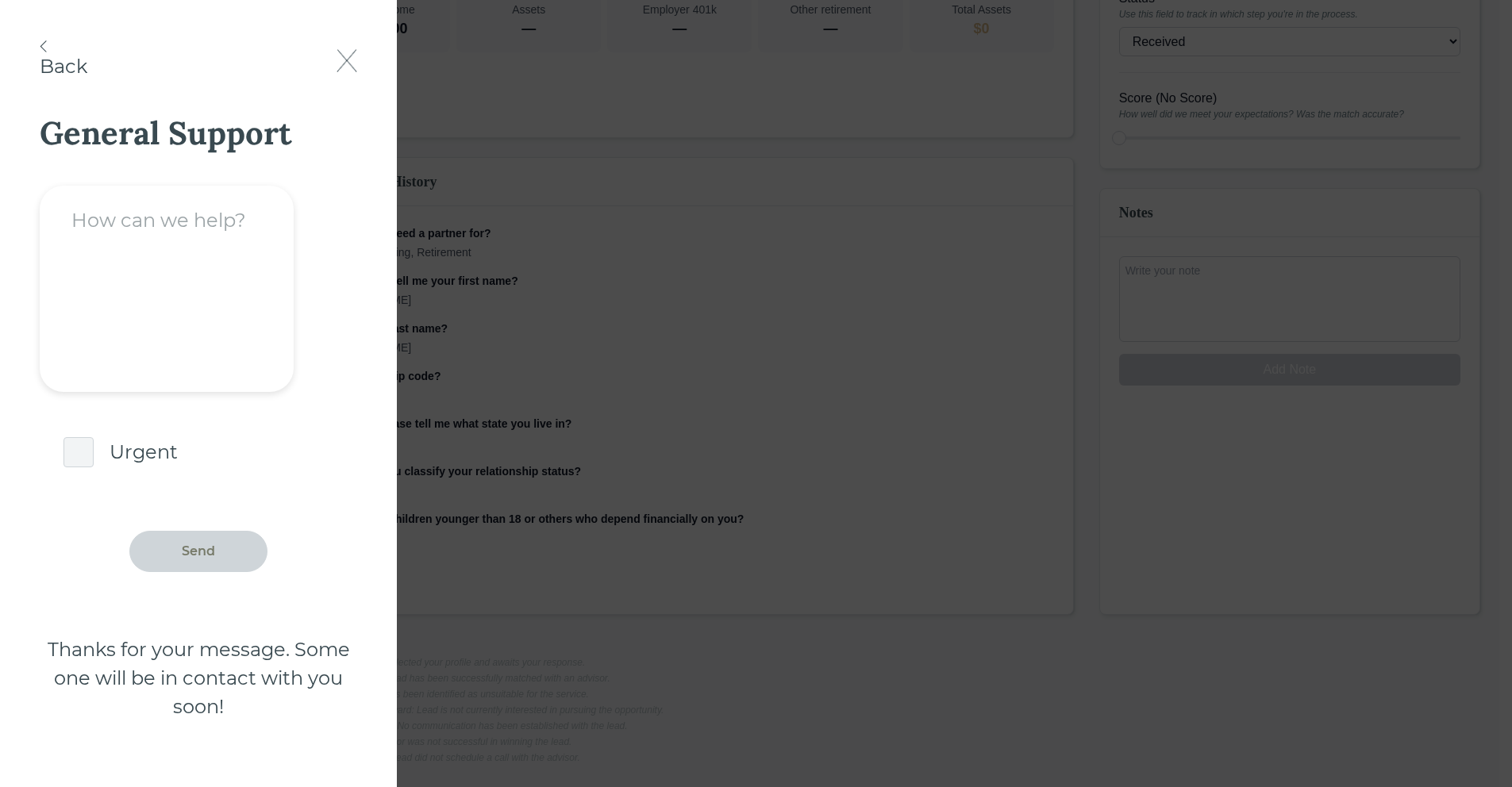
click at [341, 58] on img at bounding box center [347, 61] width 21 height 23
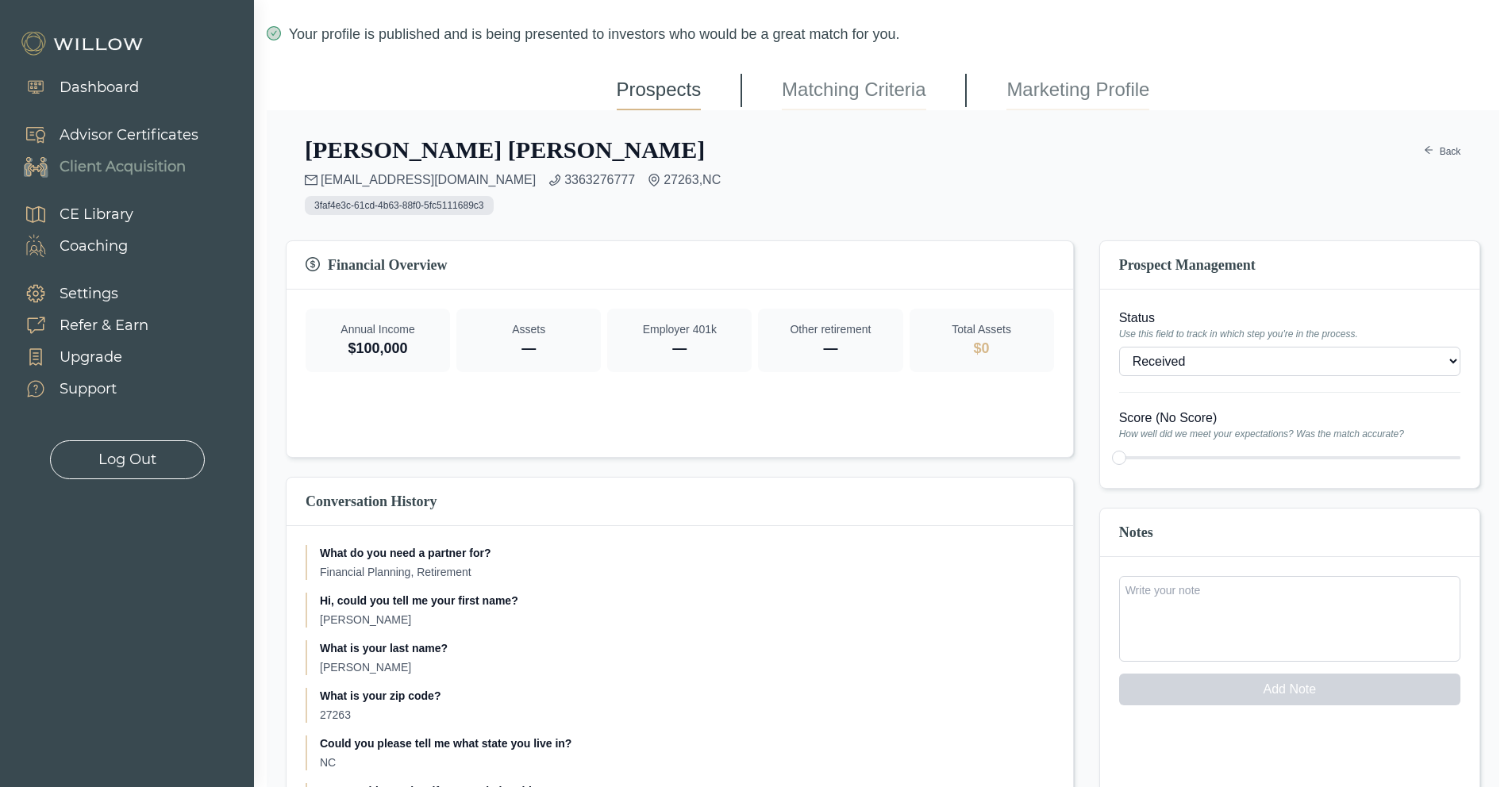
scroll to position [0, 0]
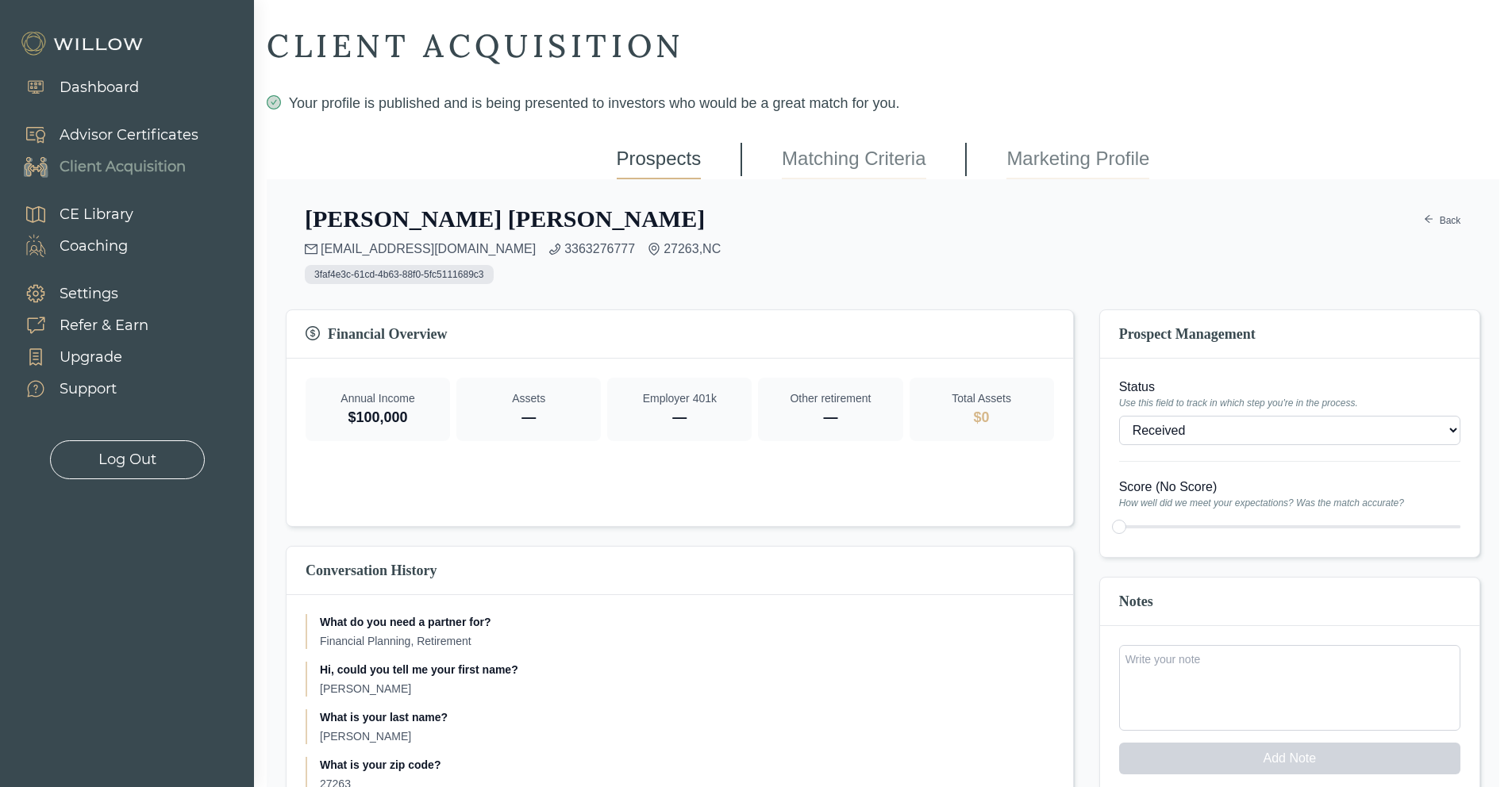
click at [1099, 767] on div "Notes Add Note" at bounding box center [1290, 790] width 381 height 427
